Goal: Transaction & Acquisition: Purchase product/service

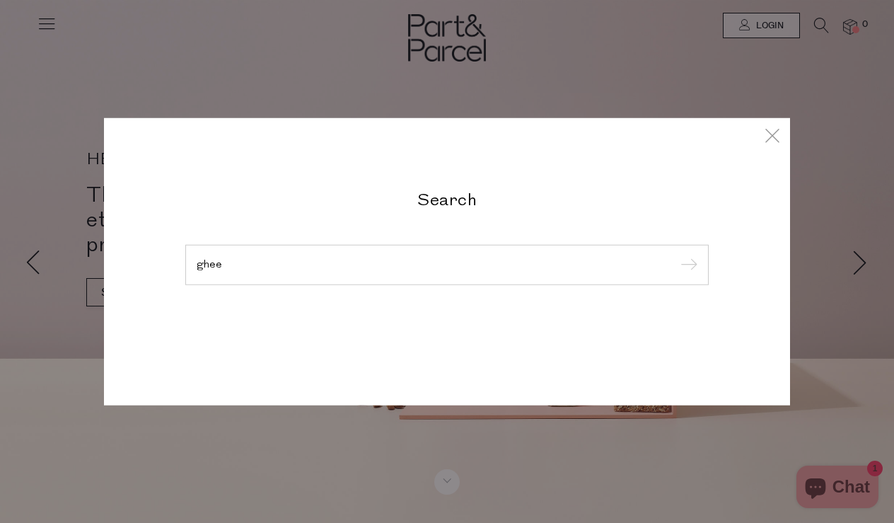
type input "ghee"
click at [687, 265] on input "submit" at bounding box center [686, 265] width 21 height 21
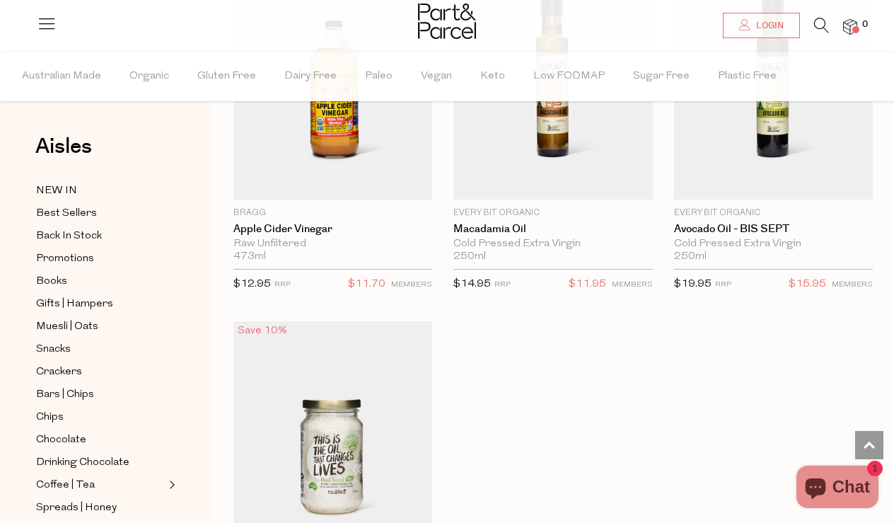
scroll to position [5223, 0]
click at [91, 209] on span "Best Sellers" at bounding box center [66, 213] width 61 height 17
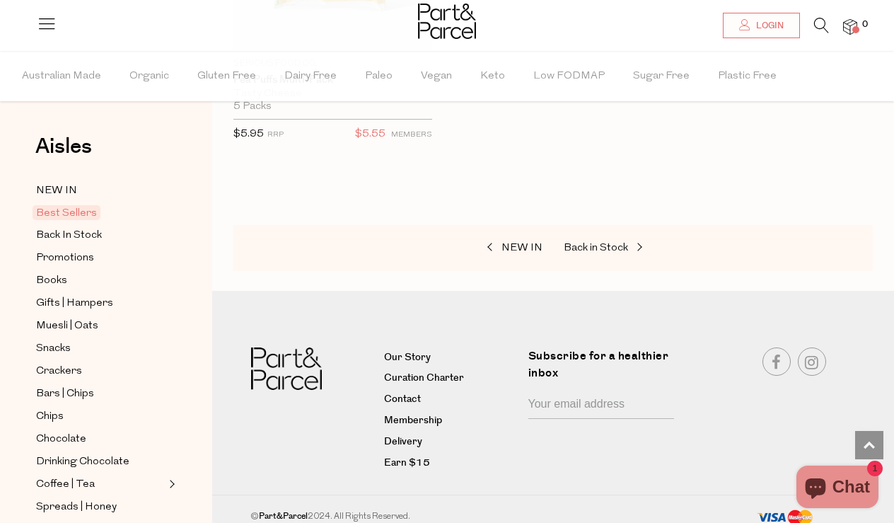
scroll to position [5033, 0]
click at [146, 73] on span "Organic" at bounding box center [149, 77] width 40 height 50
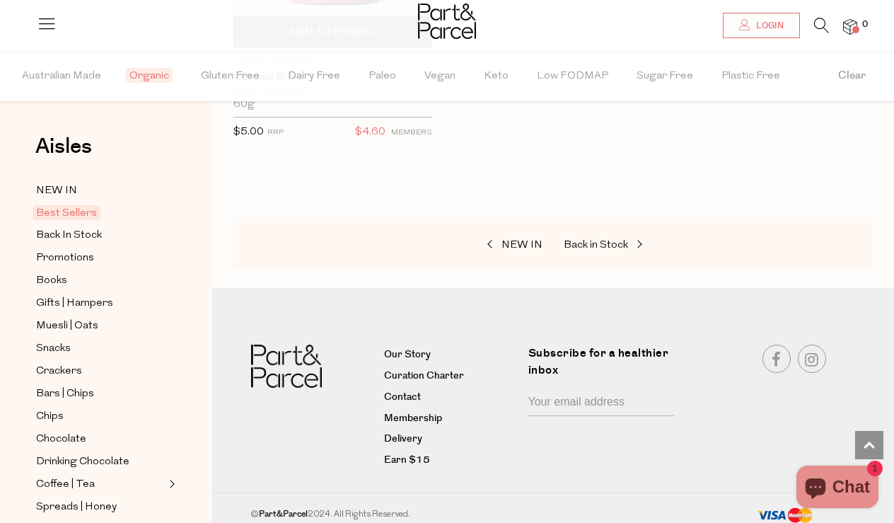
scroll to position [3969, 0]
